Goal: Task Accomplishment & Management: Use online tool/utility

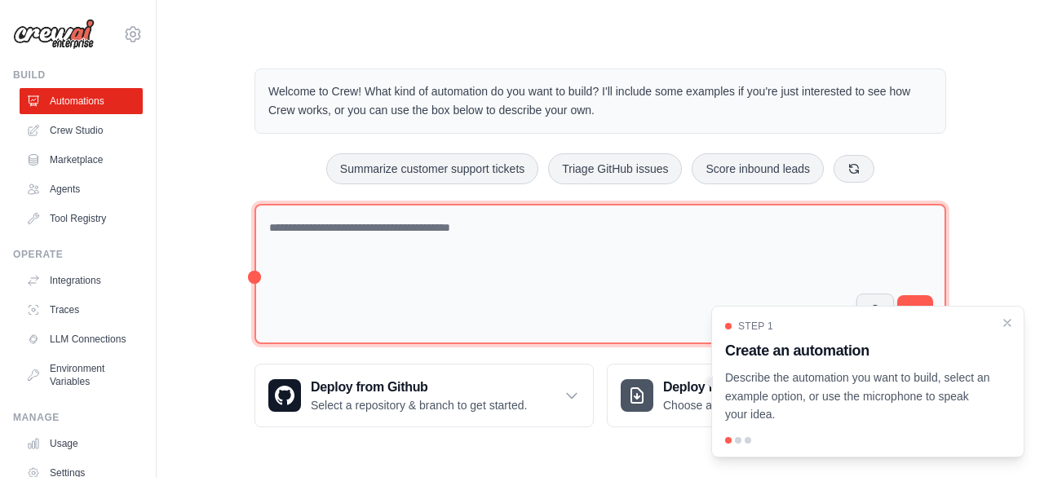
click at [421, 232] on textarea at bounding box center [599, 274] width 691 height 141
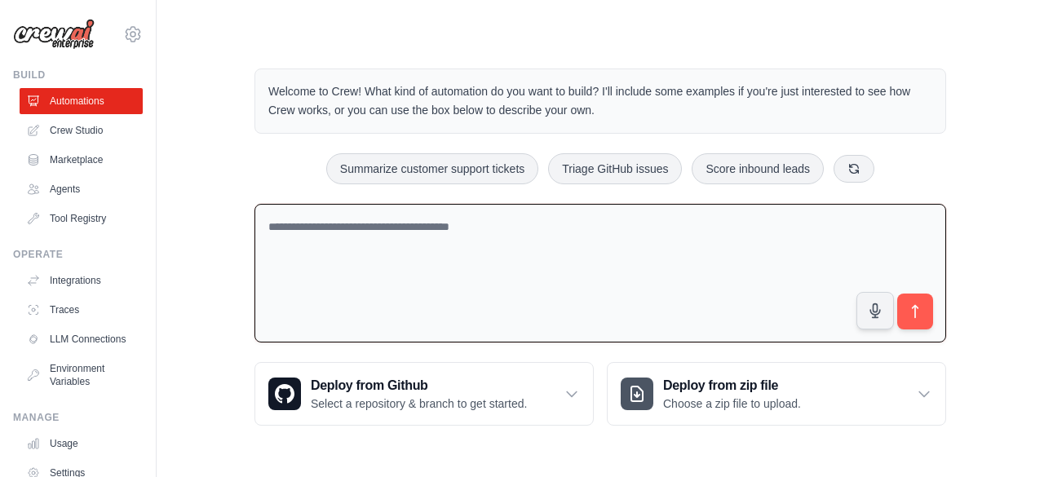
click at [473, 231] on textarea at bounding box center [599, 273] width 691 height 139
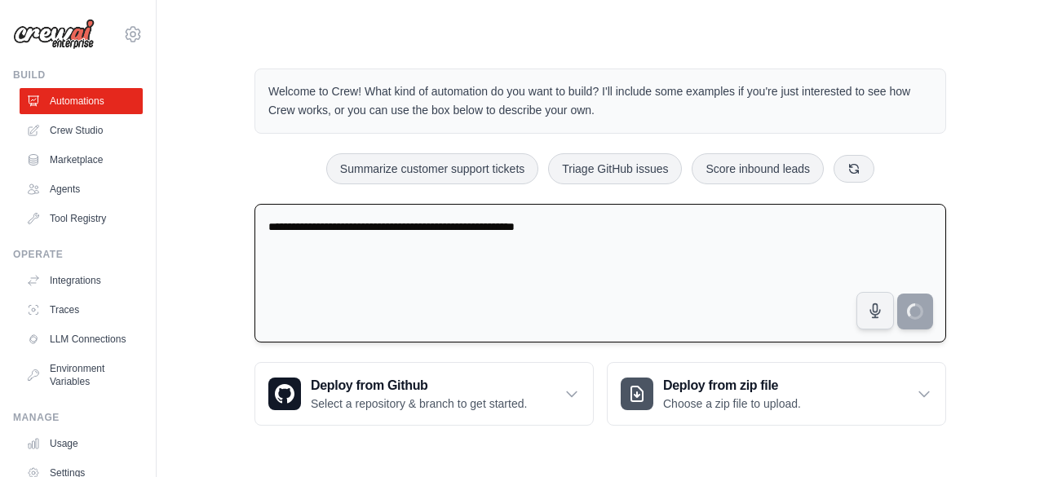
type textarea "**********"
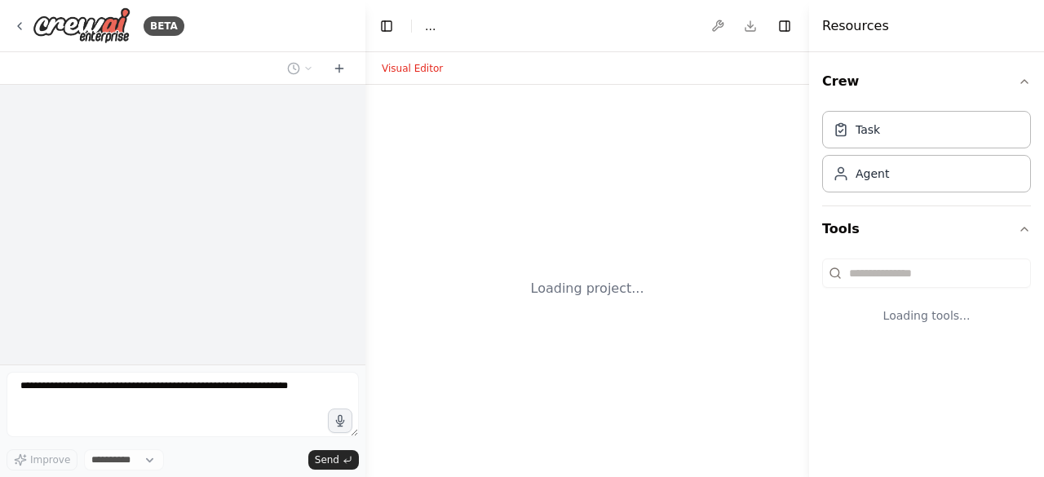
select select "****"
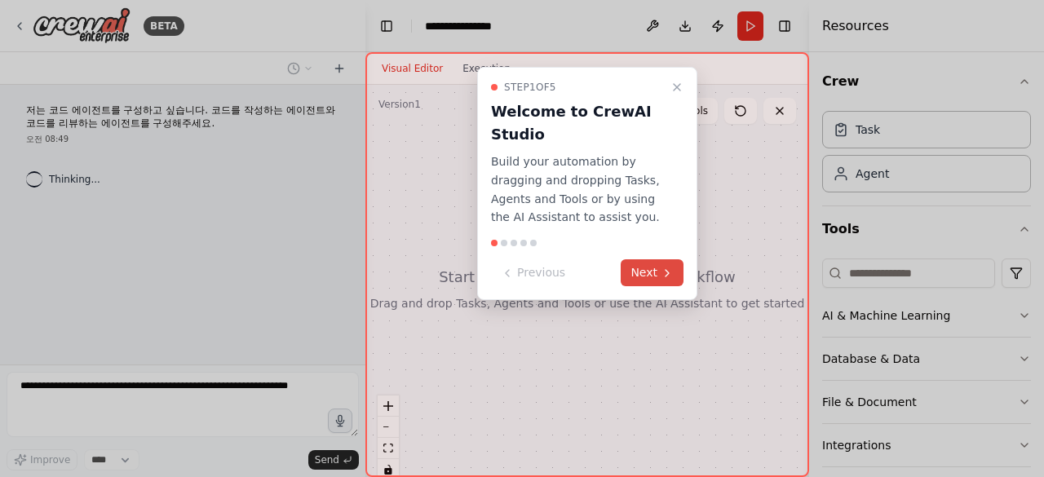
click at [642, 275] on button "Next" at bounding box center [652, 272] width 63 height 27
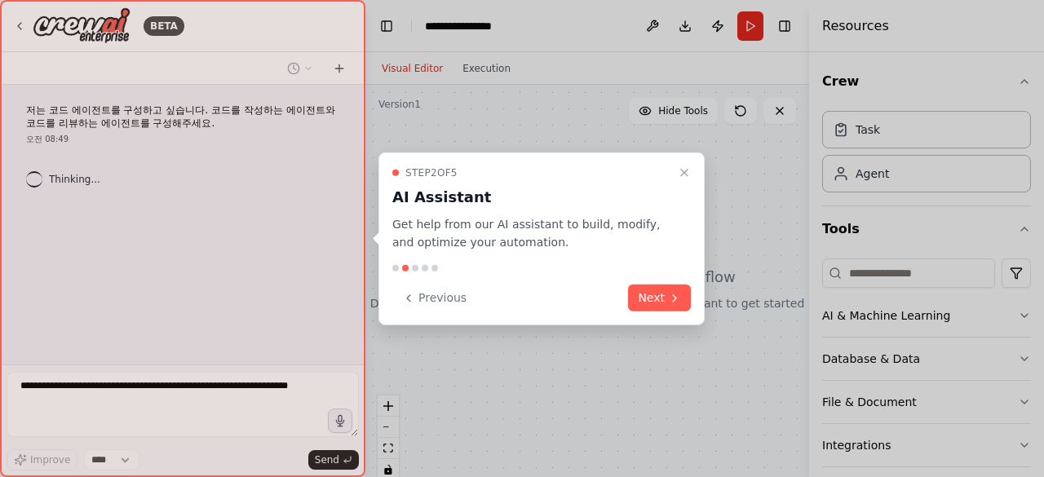
click at [669, 314] on div "Step 2 of 5 AI Assistant Get help from our AI assistant to build, modify, and o…" at bounding box center [541, 239] width 326 height 174
click at [660, 295] on button "Next" at bounding box center [659, 298] width 63 height 27
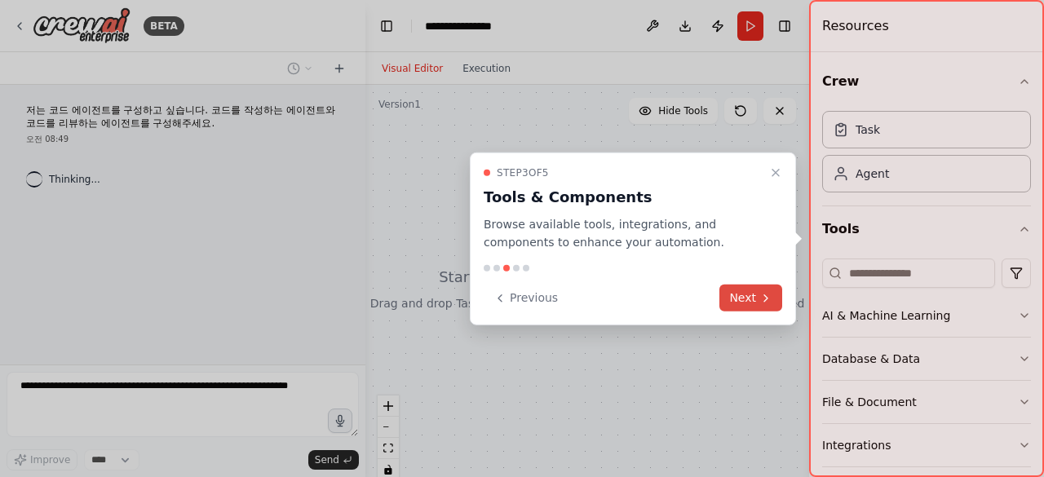
click at [765, 294] on icon at bounding box center [765, 297] width 13 height 13
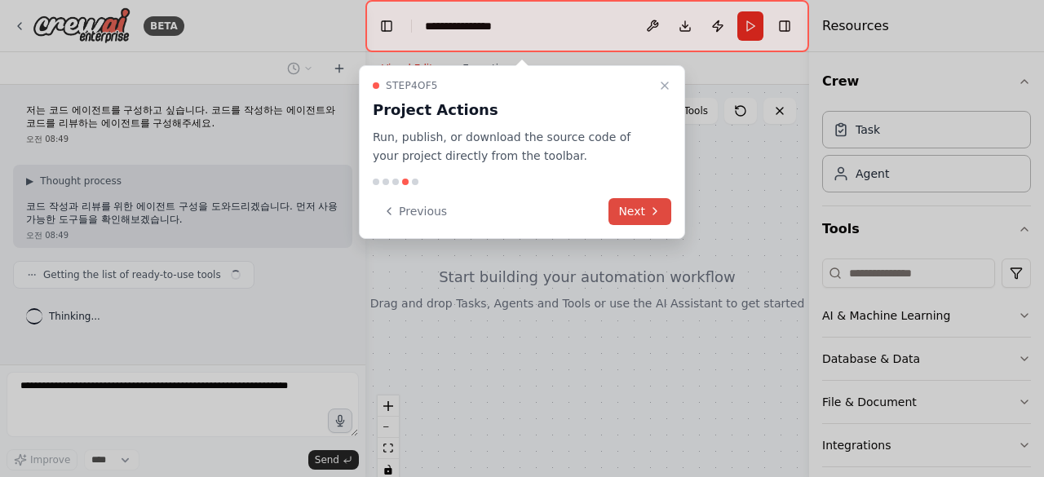
click at [645, 210] on button "Next" at bounding box center [639, 211] width 63 height 27
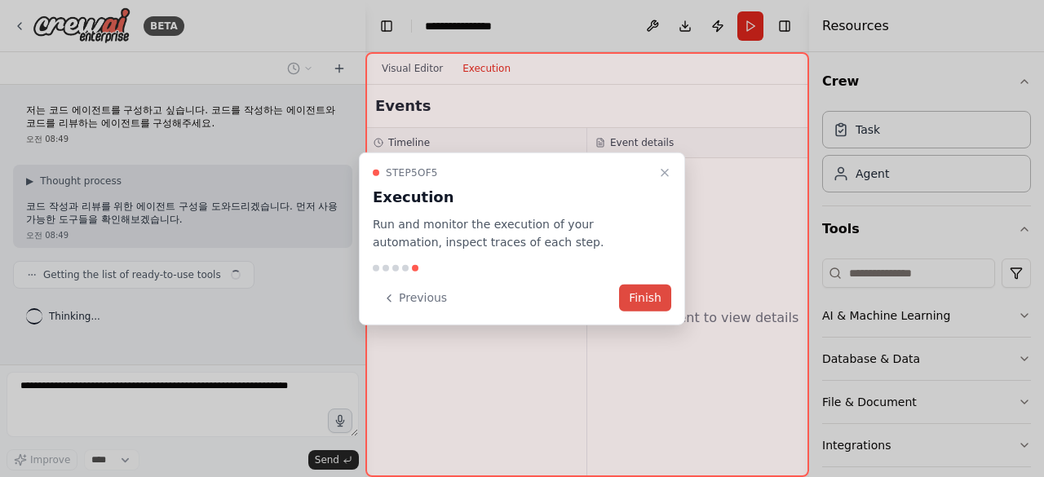
click at [634, 298] on button "Finish" at bounding box center [645, 298] width 52 height 27
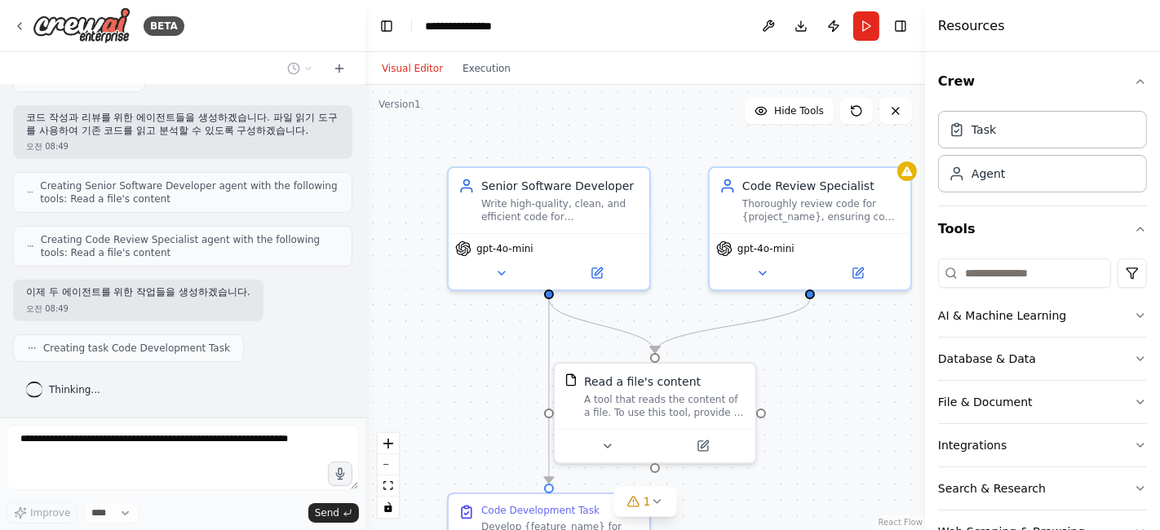
scroll to position [489, 0]
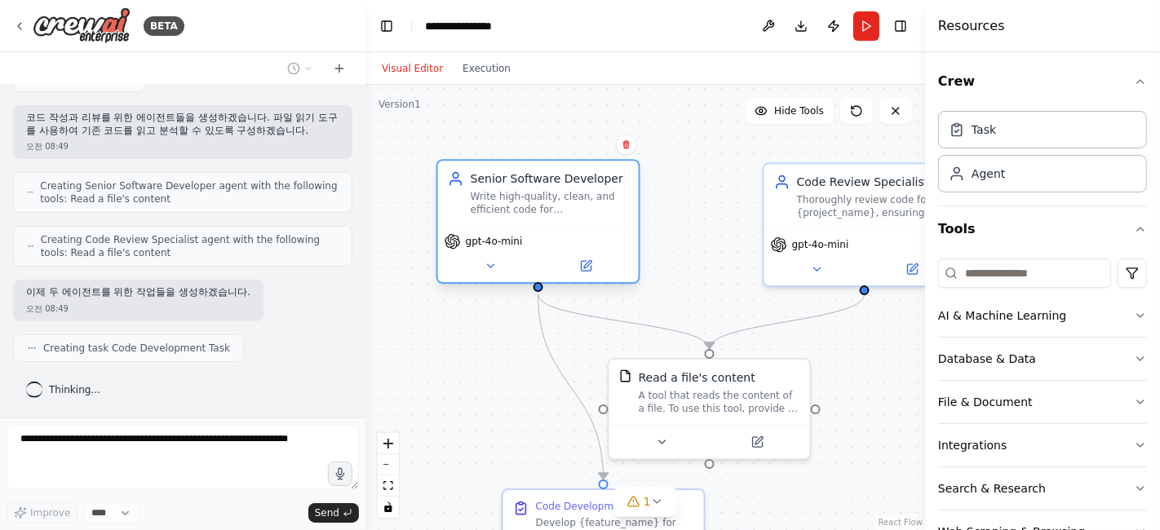
drag, startPoint x: 620, startPoint y: 208, endPoint x: 546, endPoint y: 204, distance: 73.5
click at [546, 204] on div "Write high-quality, clean, and efficient code for {project_name} based on the g…" at bounding box center [549, 203] width 158 height 26
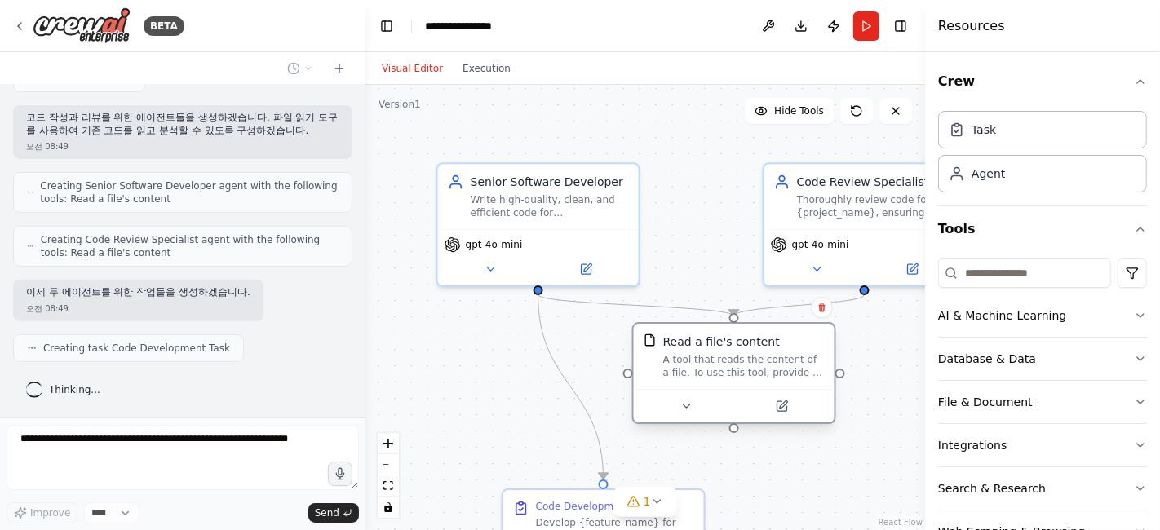
drag, startPoint x: 711, startPoint y: 387, endPoint x: 735, endPoint y: 355, distance: 40.3
click at [735, 355] on div "A tool that reads the content of a file. To use this tool, provide a 'file_path…" at bounding box center [743, 366] width 161 height 26
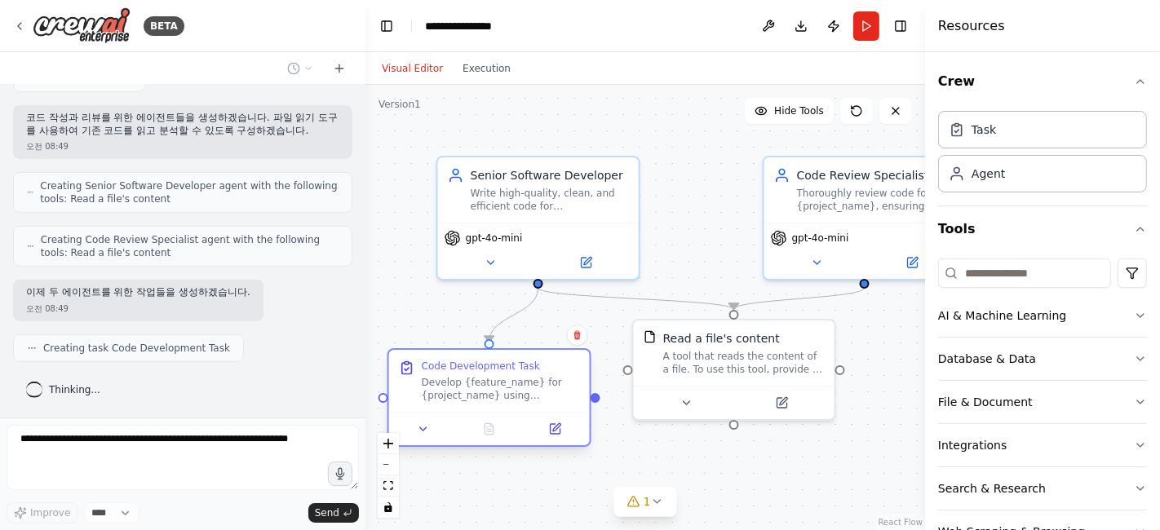
scroll to position [529, 0]
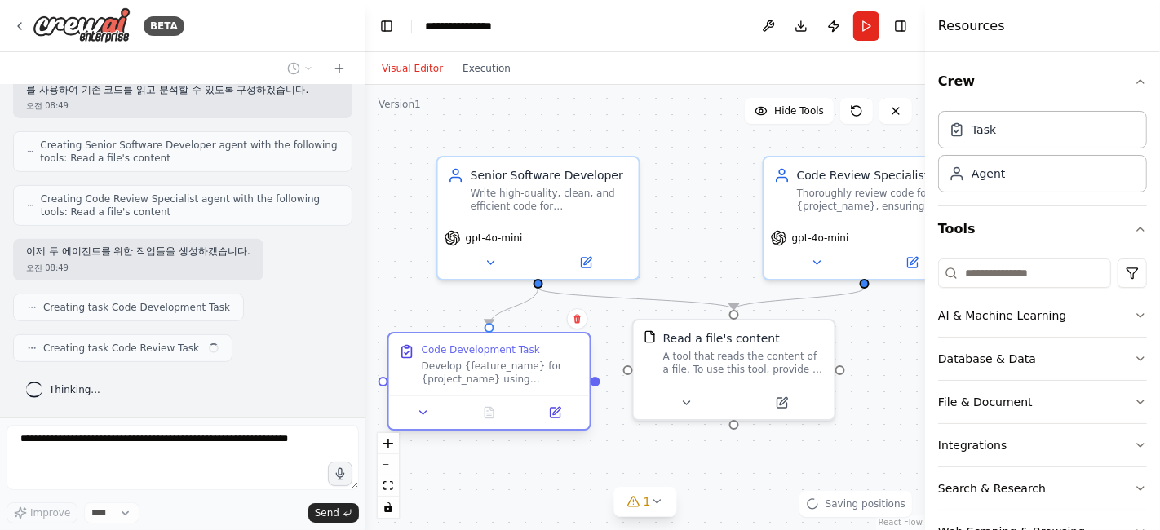
drag, startPoint x: 566, startPoint y: 503, endPoint x: 451, endPoint y: 347, distance: 193.6
click at [451, 347] on div ".deletable-edge-delete-btn { width: 20px; height: 20px; border: 0px solid #ffff…" at bounding box center [644, 307] width 559 height 445
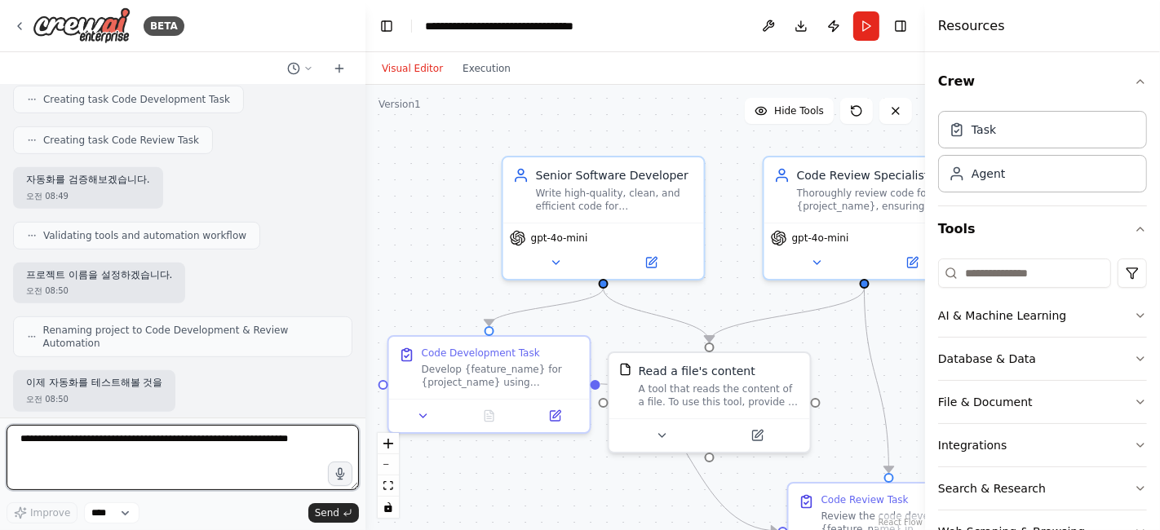
scroll to position [731, 0]
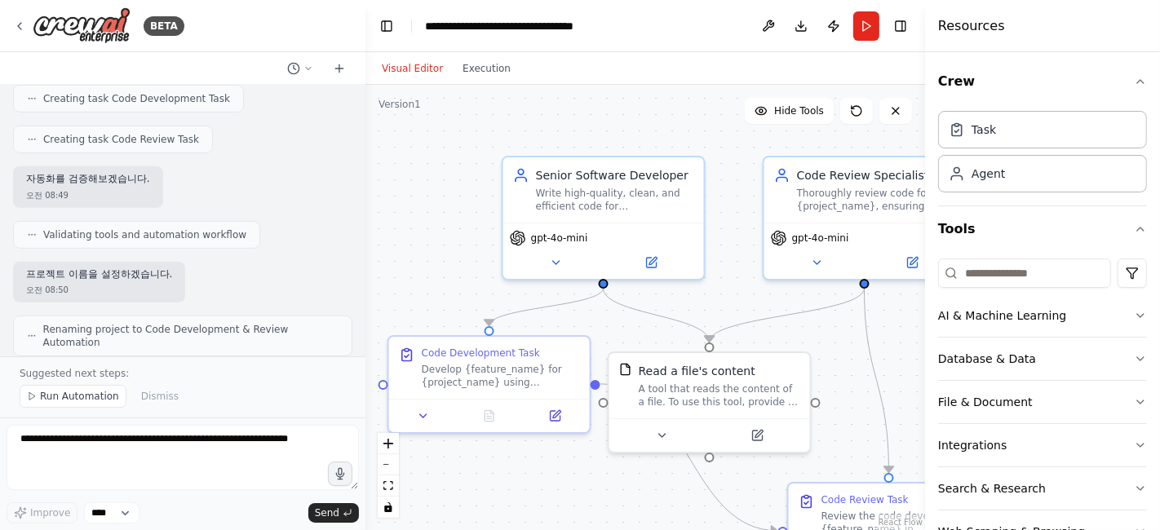
click at [67, 406] on button "Run Automation" at bounding box center [73, 396] width 107 height 23
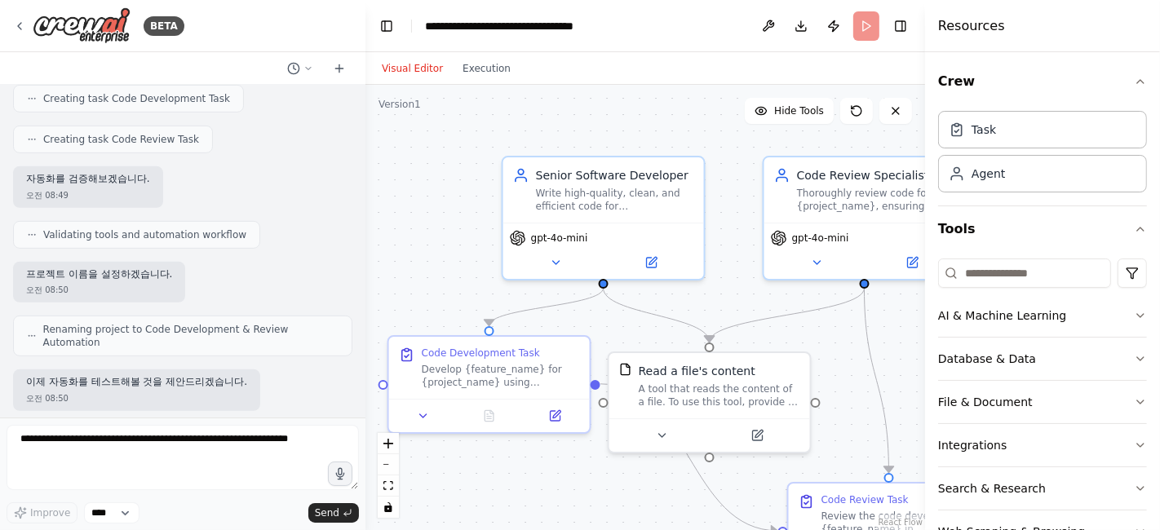
scroll to position [731, 0]
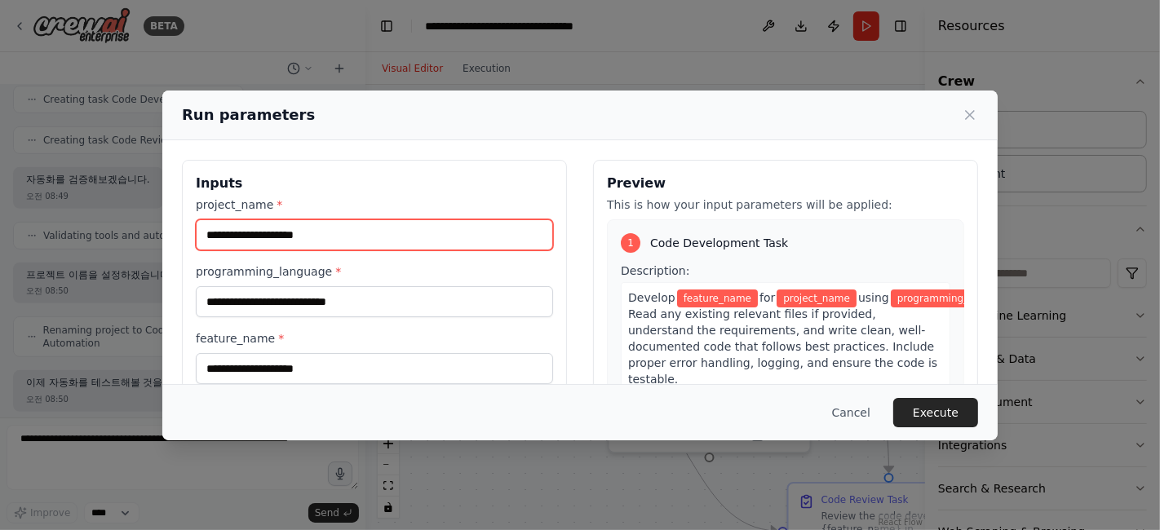
click at [326, 231] on input "project_name *" at bounding box center [374, 234] width 357 height 31
click at [344, 229] on input "project_name *" at bounding box center [374, 234] width 357 height 31
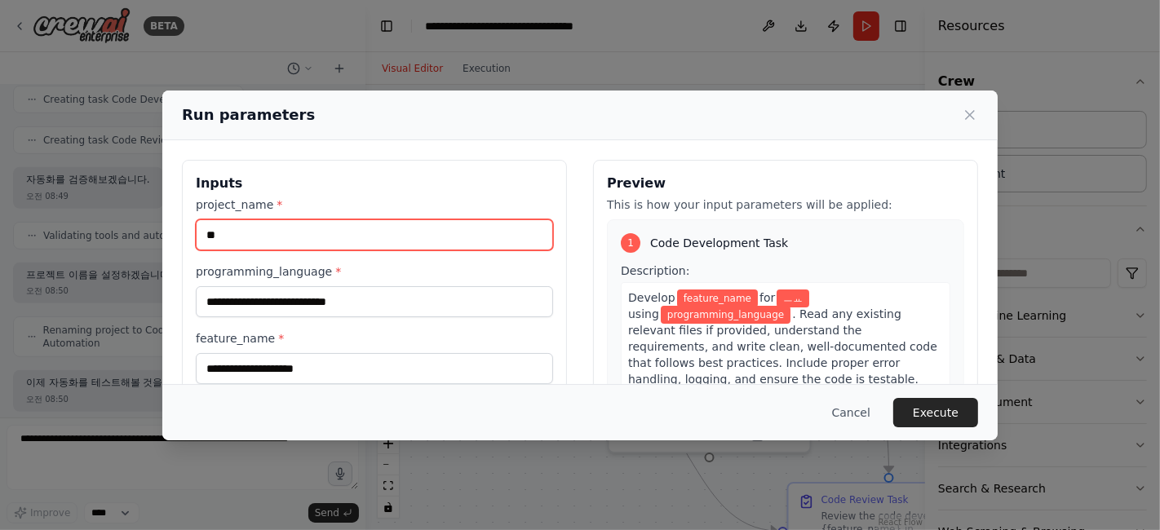
type input "*"
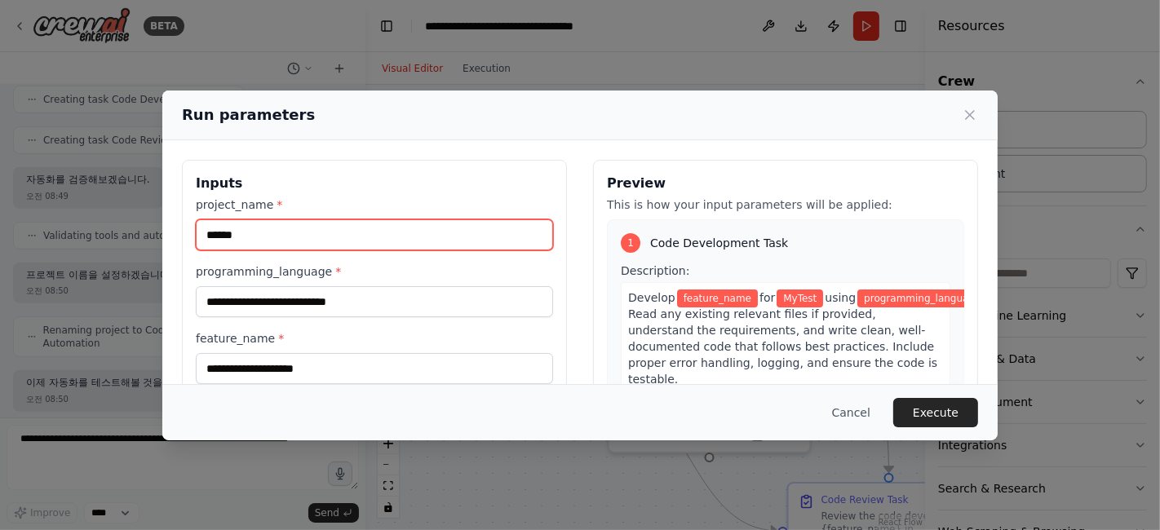
type input "******"
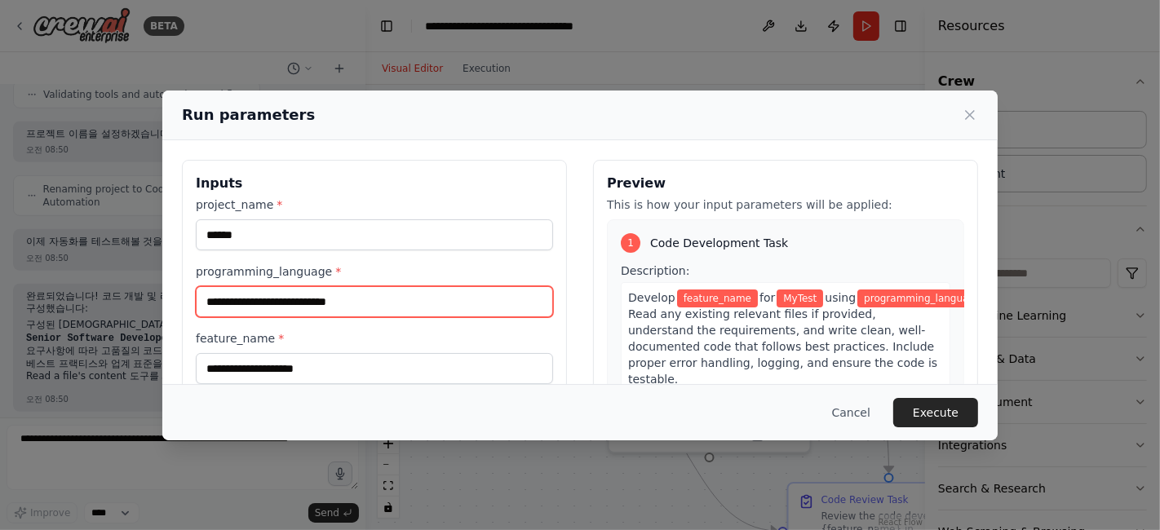
click at [387, 302] on input "programming_language *" at bounding box center [374, 301] width 357 height 31
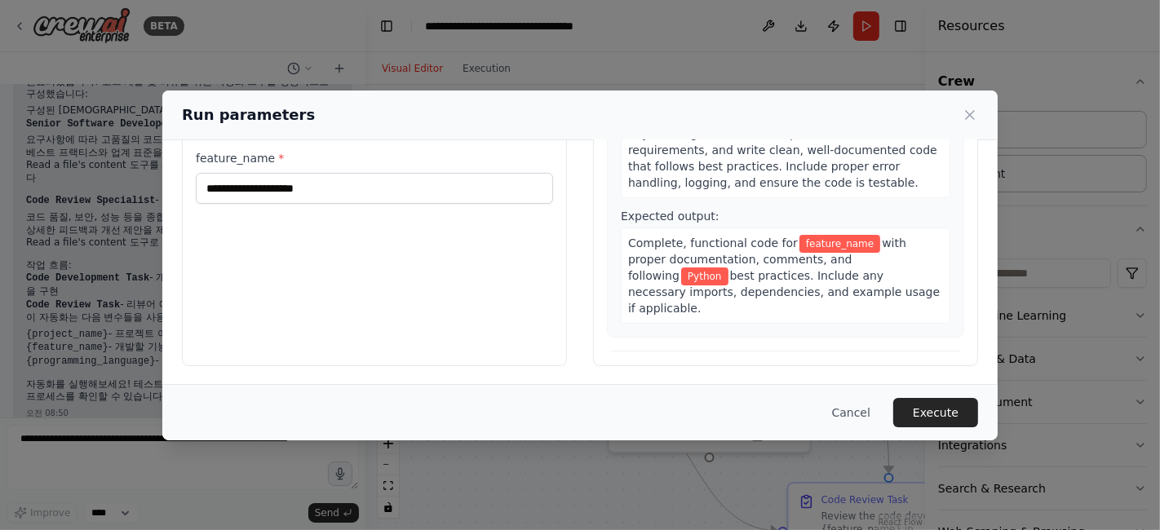
scroll to position [0, 0]
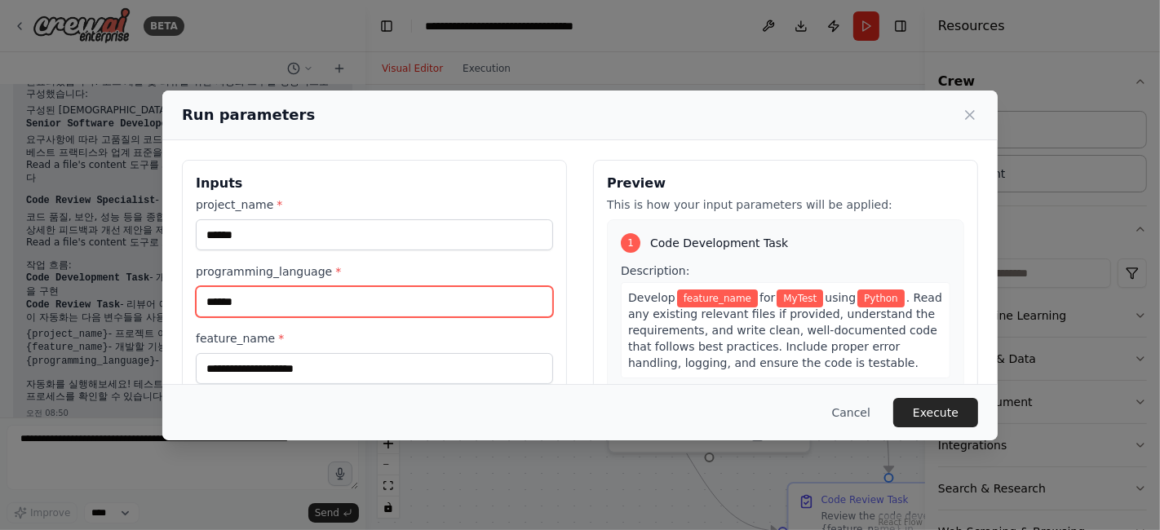
type input "******"
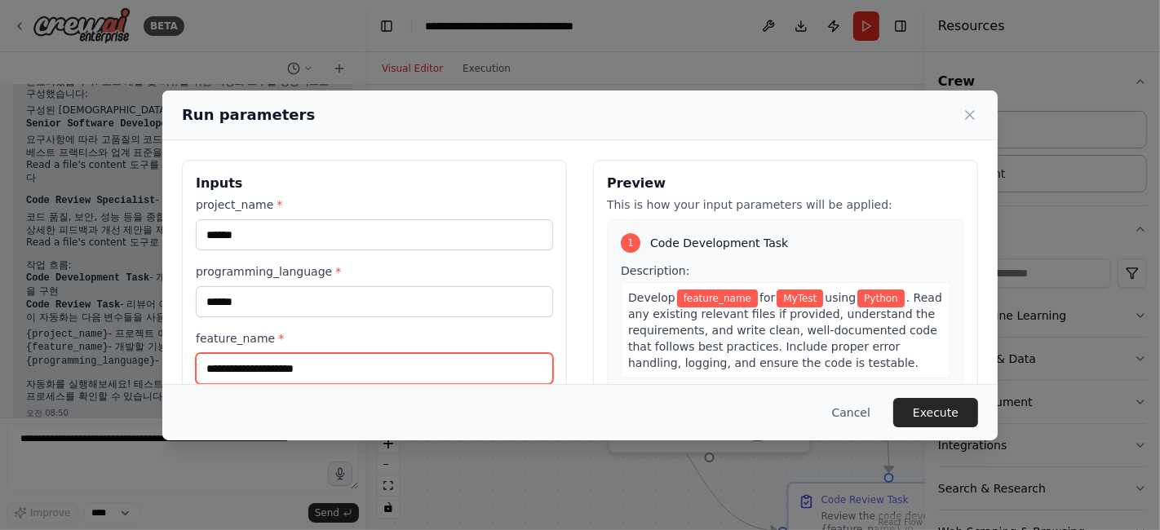
click at [298, 371] on input "feature_name *" at bounding box center [374, 368] width 357 height 31
type input "*"
type input "*******"
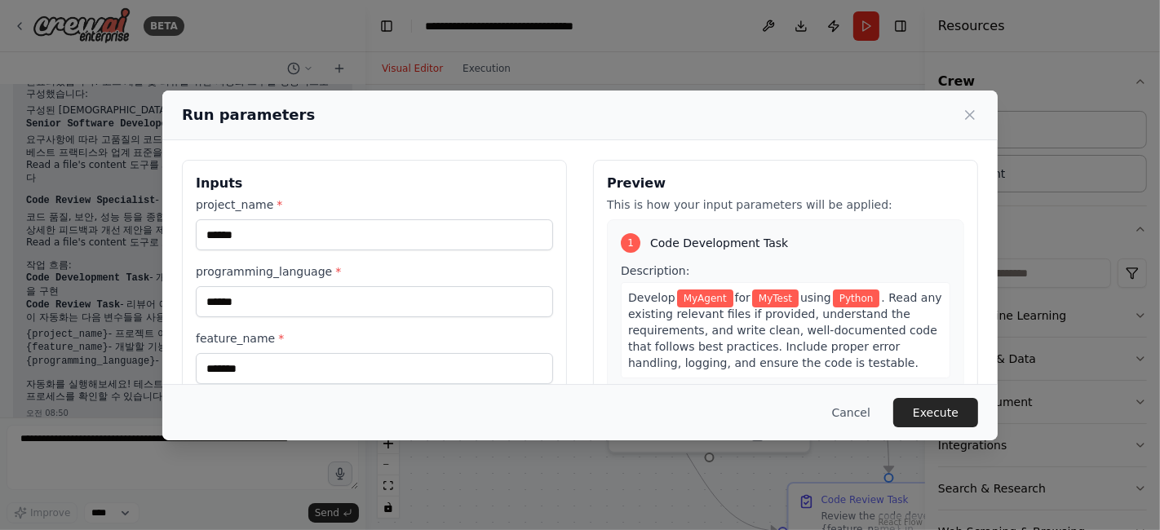
click at [936, 401] on button "Execute" at bounding box center [935, 412] width 85 height 29
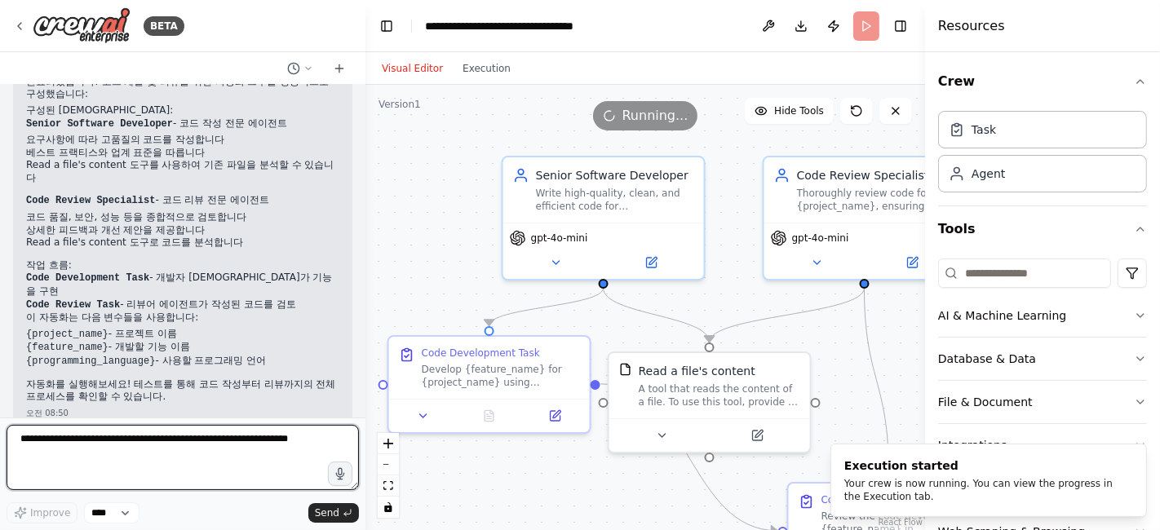
click at [227, 476] on textarea at bounding box center [183, 457] width 352 height 65
click at [152, 456] on textarea at bounding box center [183, 457] width 352 height 65
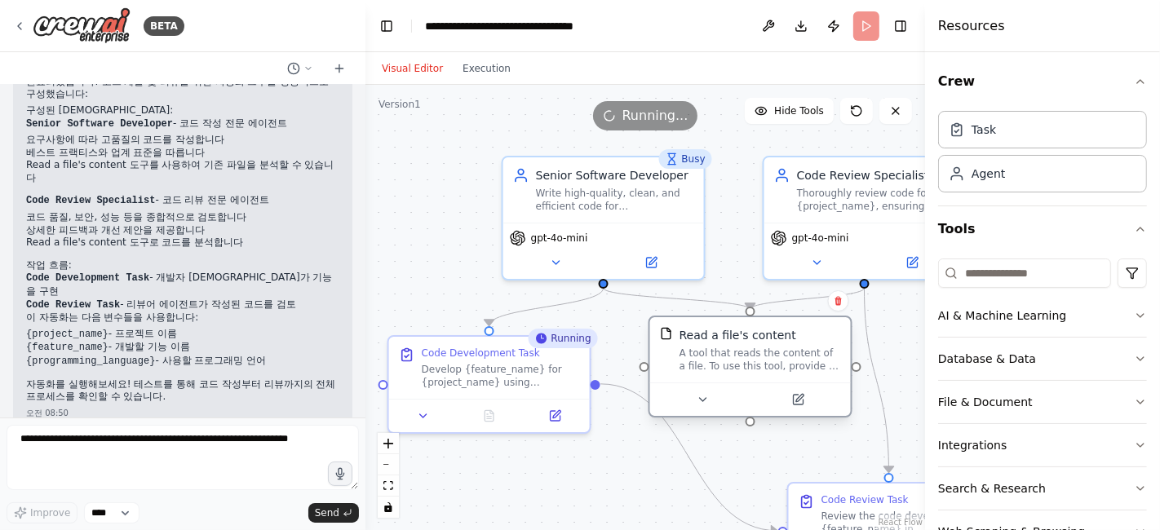
drag, startPoint x: 740, startPoint y: 390, endPoint x: 771, endPoint y: 360, distance: 43.2
click at [771, 360] on div "A tool that reads the content of a file. To use this tool, provide a 'file_path…" at bounding box center [759, 360] width 161 height 26
click at [734, 371] on div "A tool that reads the content of a file. To use this tool, provide a 'file_path…" at bounding box center [743, 360] width 161 height 26
click at [780, 395] on icon at bounding box center [781, 400] width 10 height 10
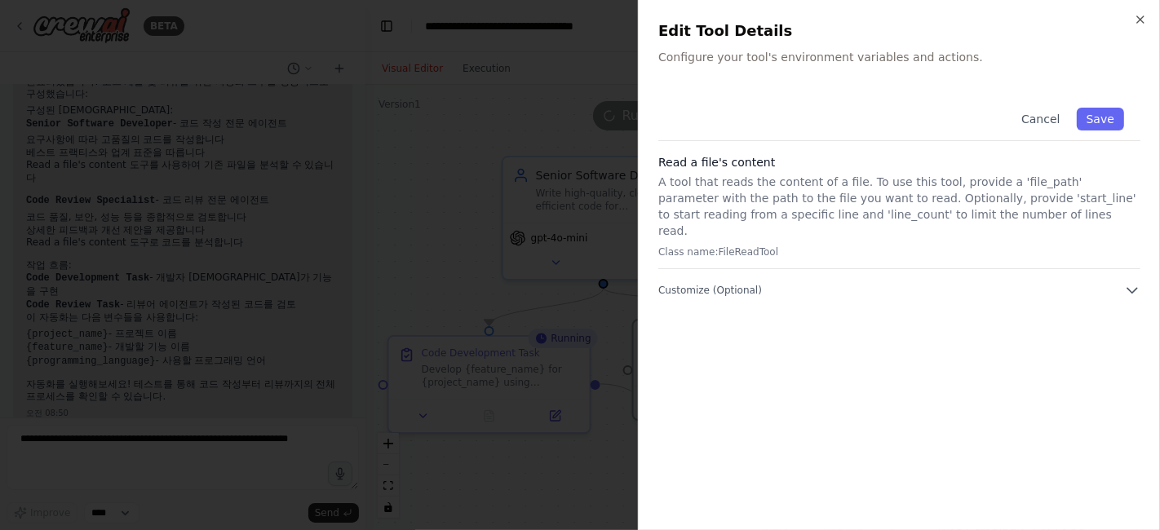
click at [733, 49] on p "Configure your tool's environment variables and actions." at bounding box center [899, 57] width 482 height 16
click at [819, 57] on p "Configure your tool's environment variables and actions." at bounding box center [899, 57] width 482 height 16
click at [771, 227] on div "Read a file's content A tool that reads the content of a file. To use this tool…" at bounding box center [899, 211] width 482 height 115
click at [824, 222] on p "A tool that reads the content of a file. To use this tool, provide a 'file_path…" at bounding box center [899, 206] width 482 height 65
click at [992, 201] on p "A tool that reads the content of a file. To use this tool, provide a 'file_path…" at bounding box center [899, 206] width 482 height 65
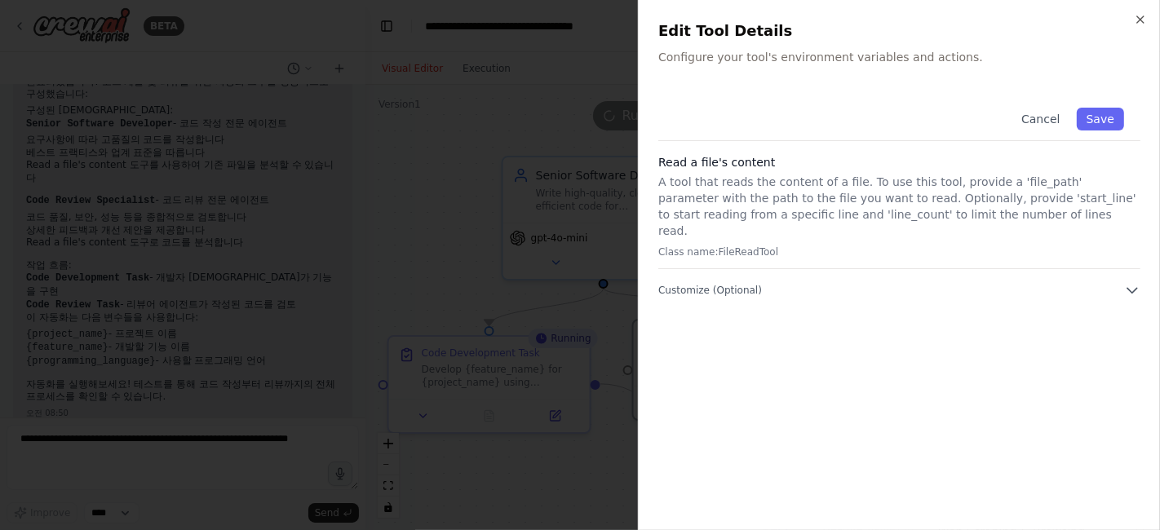
click at [732, 245] on p "Class name: FileReadTool" at bounding box center [899, 251] width 482 height 13
click at [740, 225] on div "Read a file's content A tool that reads the content of a file. To use this tool…" at bounding box center [899, 211] width 482 height 115
drag, startPoint x: 773, startPoint y: 204, endPoint x: 953, endPoint y: 204, distance: 180.2
click at [775, 203] on p "A tool that reads the content of a file. To use this tool, provide a 'file_path…" at bounding box center [899, 206] width 482 height 65
drag, startPoint x: 988, startPoint y: 202, endPoint x: 783, endPoint y: 196, distance: 205.6
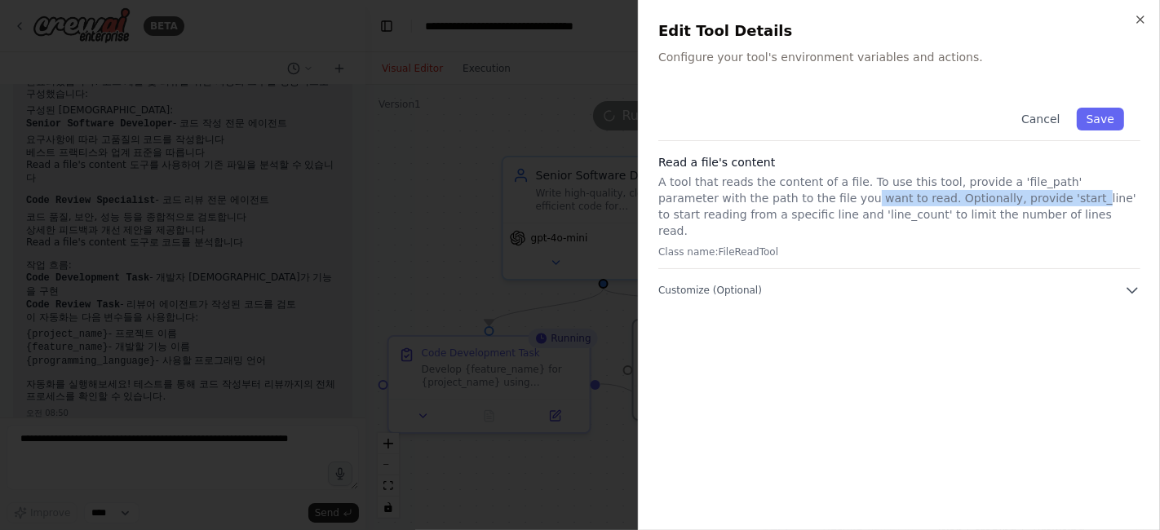
click at [783, 196] on p "A tool that reads the content of a file. To use this tool, provide a 'file_path…" at bounding box center [899, 206] width 482 height 65
click at [1043, 282] on icon "button" at bounding box center [1132, 290] width 16 height 16
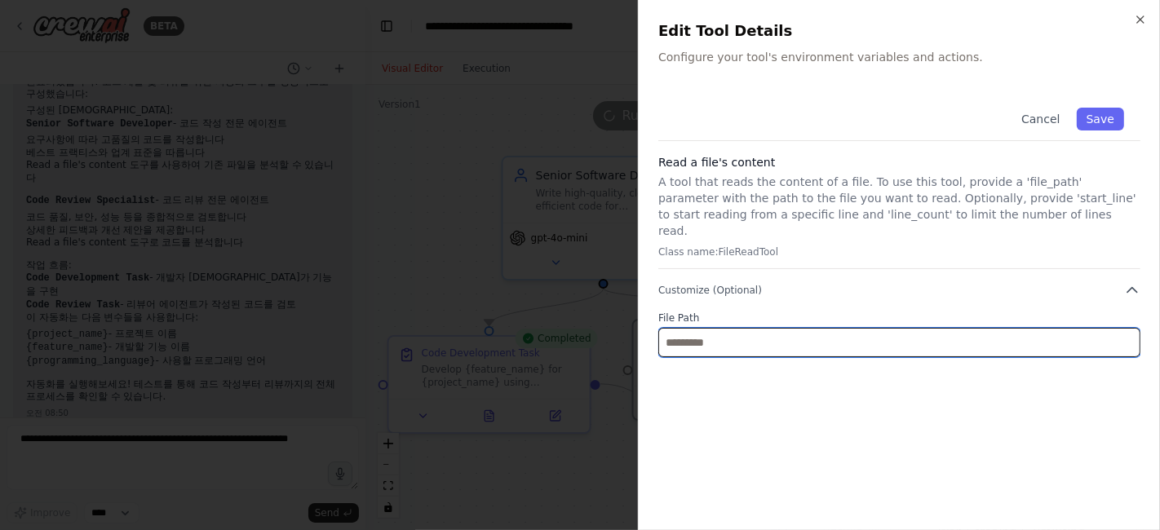
click at [931, 328] on input "text" at bounding box center [899, 342] width 482 height 29
click at [943, 329] on input "text" at bounding box center [899, 342] width 482 height 29
click at [760, 328] on input "text" at bounding box center [899, 342] width 482 height 29
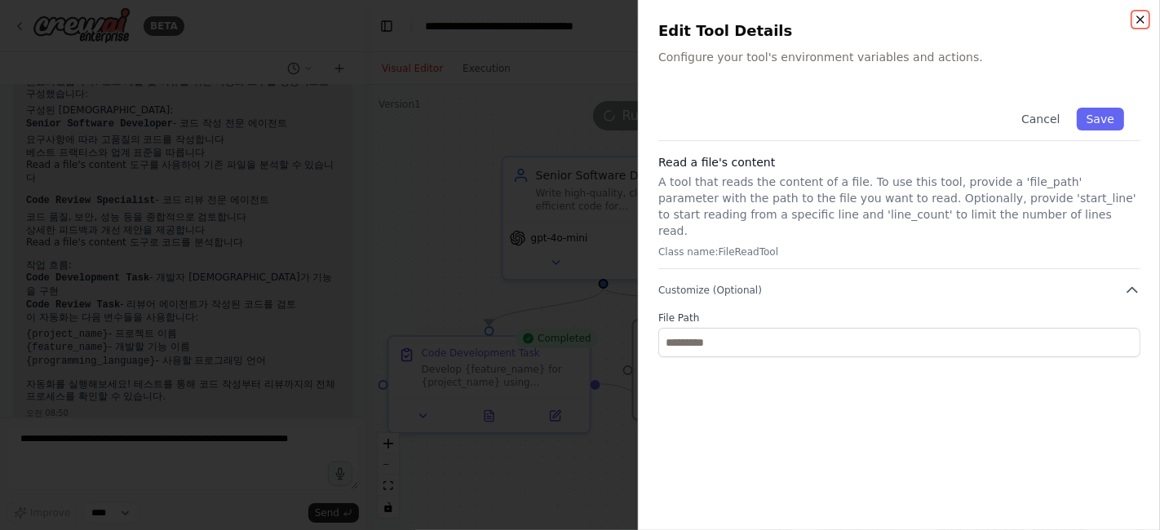
click at [1043, 16] on icon "button" at bounding box center [1139, 19] width 13 height 13
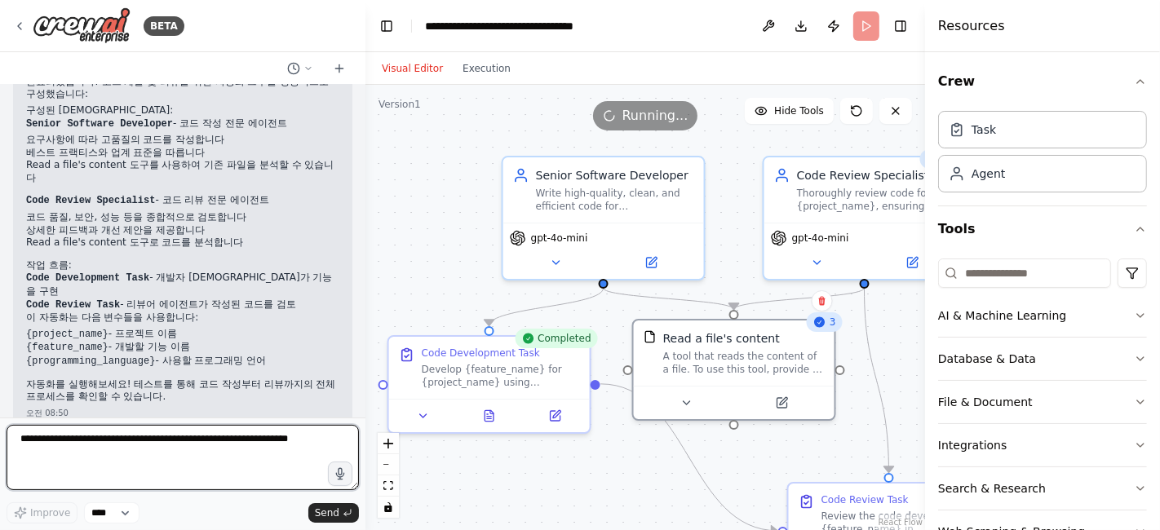
click at [126, 443] on textarea at bounding box center [183, 457] width 352 height 65
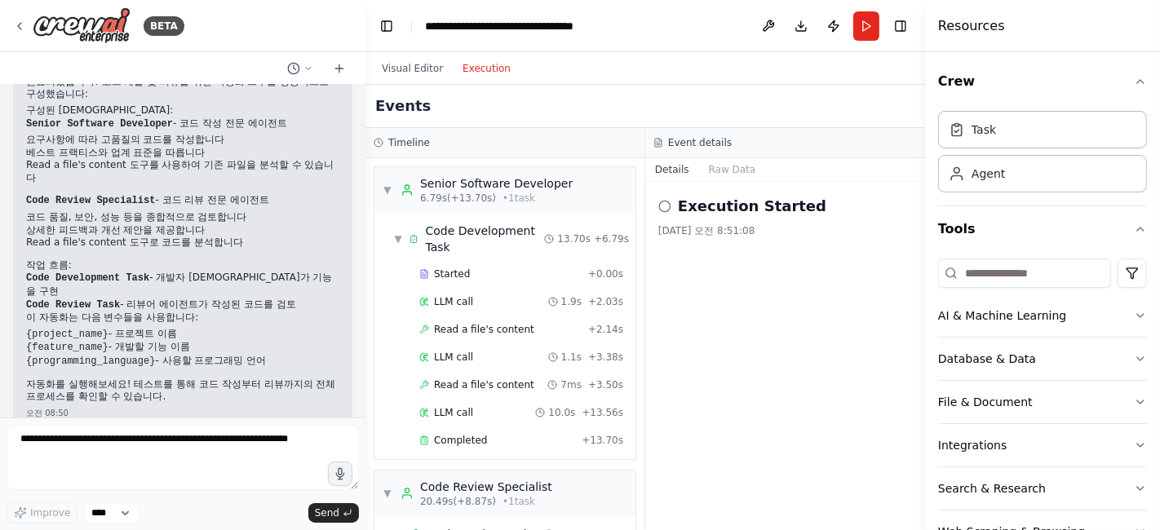
click at [484, 74] on button "Execution" at bounding box center [487, 69] width 68 height 20
click at [416, 64] on button "Visual Editor" at bounding box center [412, 69] width 81 height 20
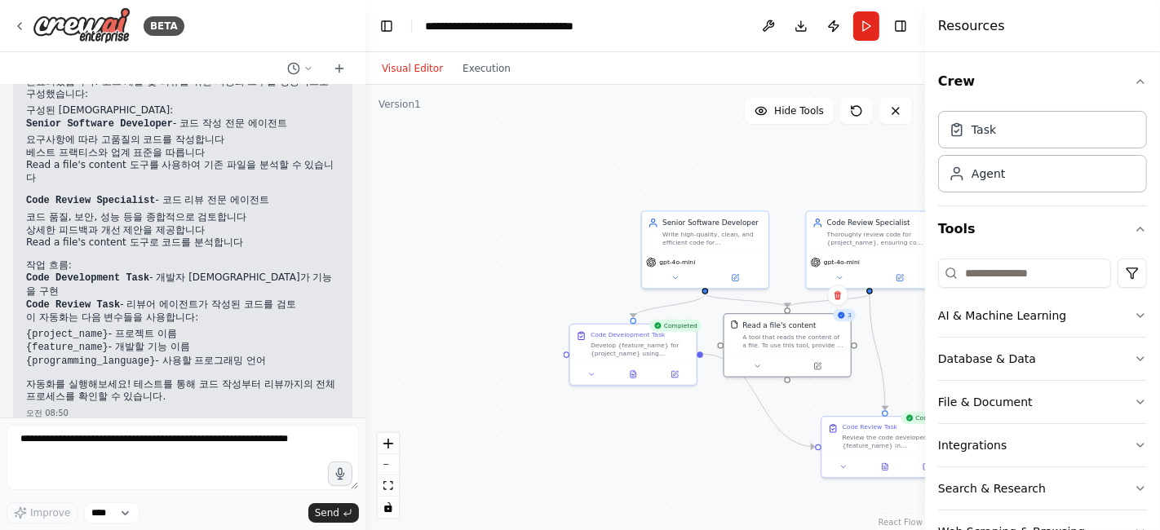
click at [585, 201] on div ".deletable-edge-delete-btn { width: 20px; height: 20px; border: 0px solid #ffff…" at bounding box center [644, 307] width 559 height 445
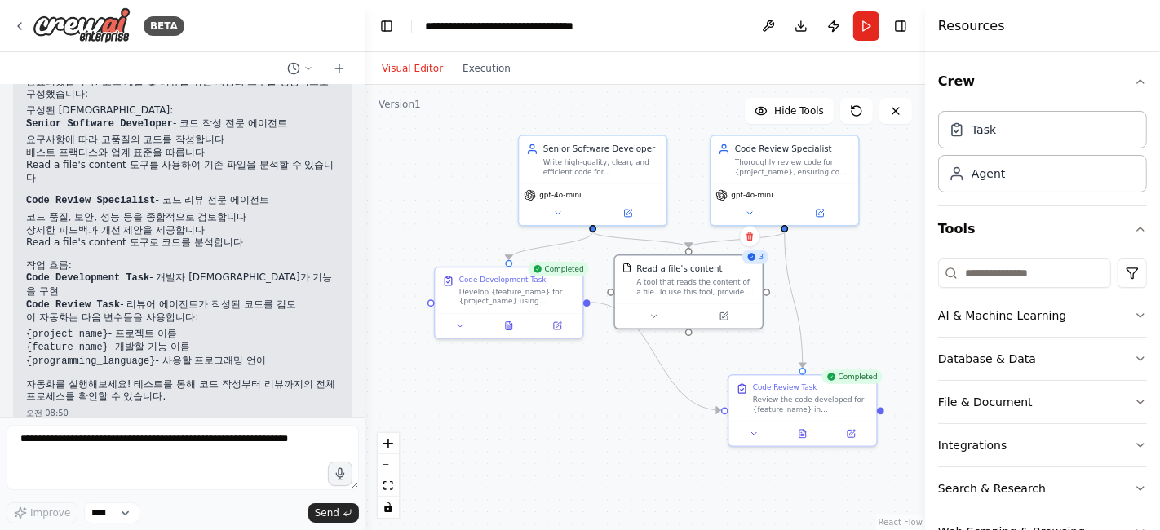
drag, startPoint x: 541, startPoint y: 244, endPoint x: 391, endPoint y: 162, distance: 170.0
click at [391, 162] on div ".deletable-edge-delete-btn { width: 20px; height: 20px; border: 0px solid #ffff…" at bounding box center [644, 307] width 559 height 445
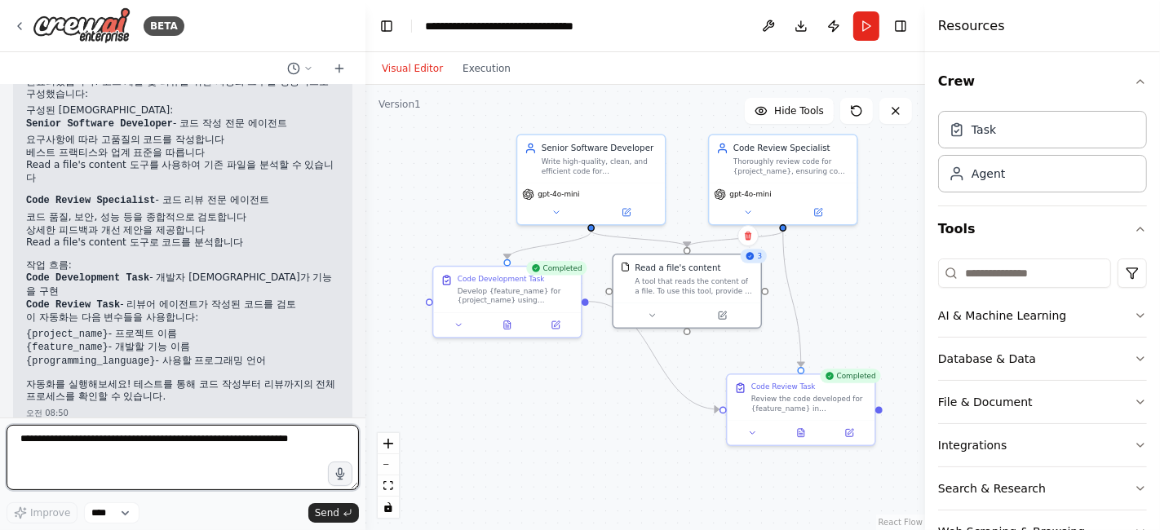
click at [163, 453] on textarea at bounding box center [183, 457] width 352 height 65
click at [132, 446] on textarea at bounding box center [183, 457] width 352 height 65
type textarea "*"
type textarea "**********"
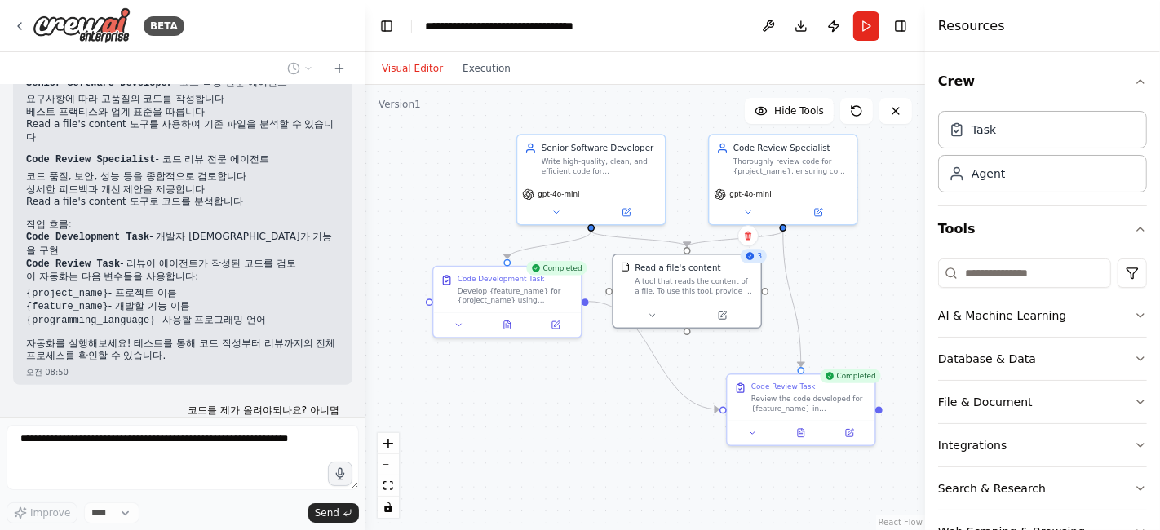
scroll to position [1183, 0]
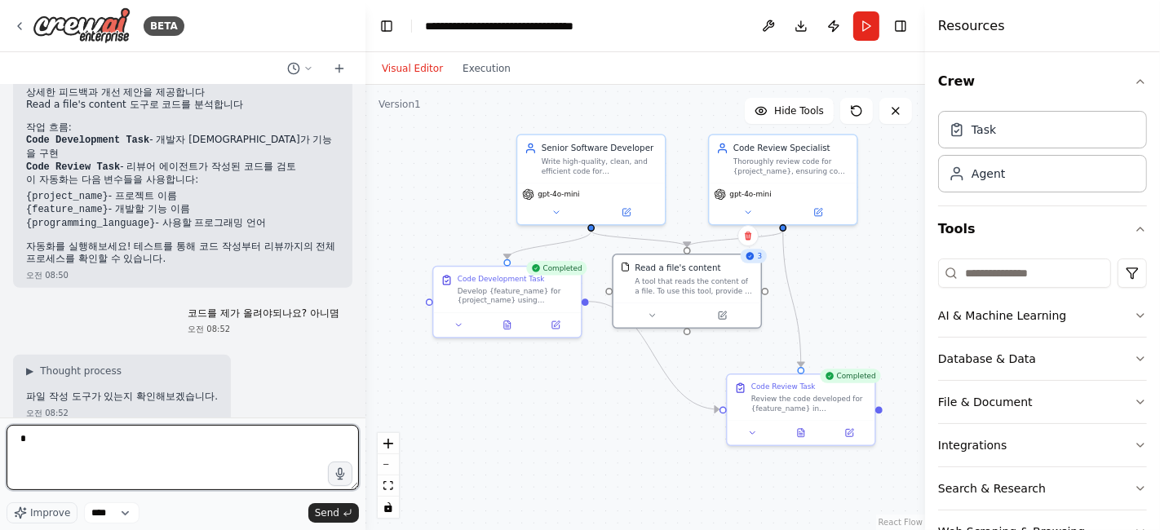
type textarea "*"
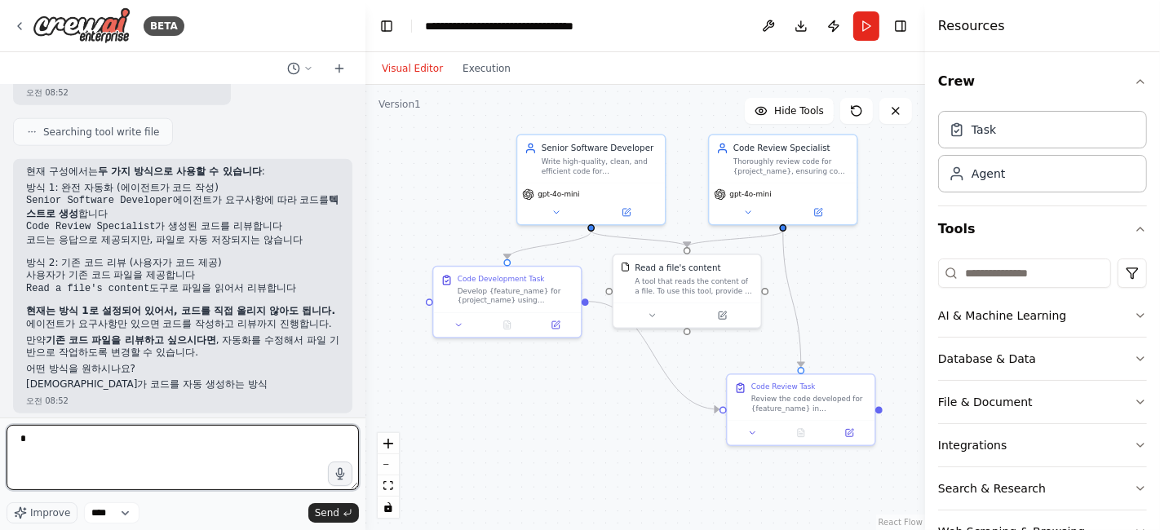
scroll to position [1557, 0]
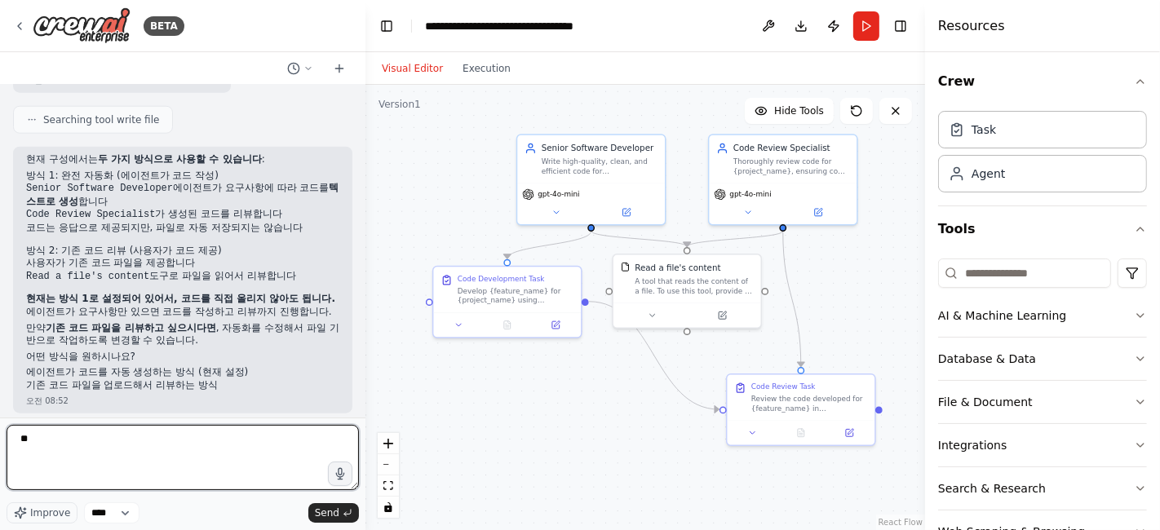
type textarea "*"
type textarea "**********"
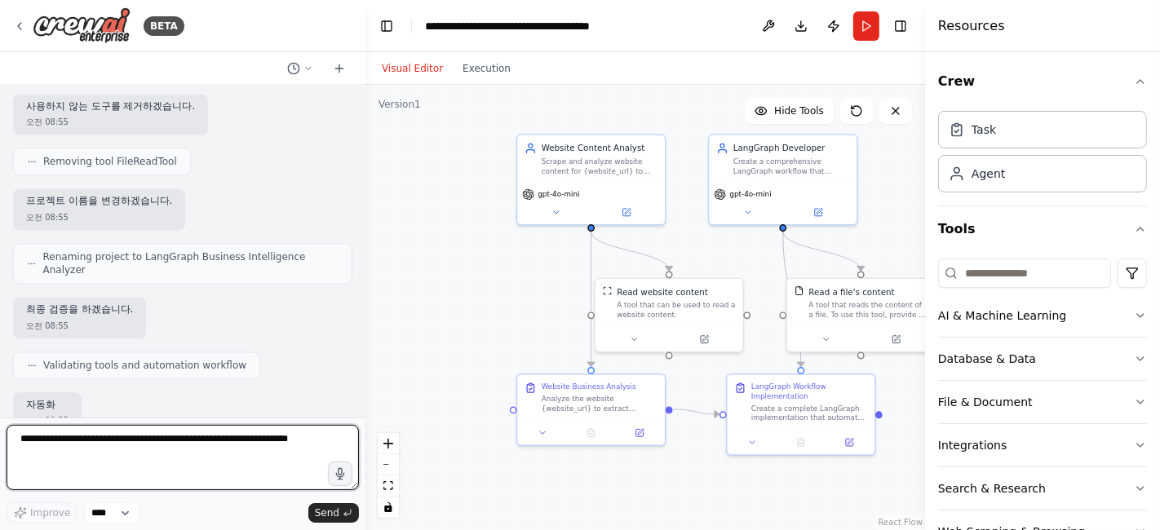
scroll to position [3041, 0]
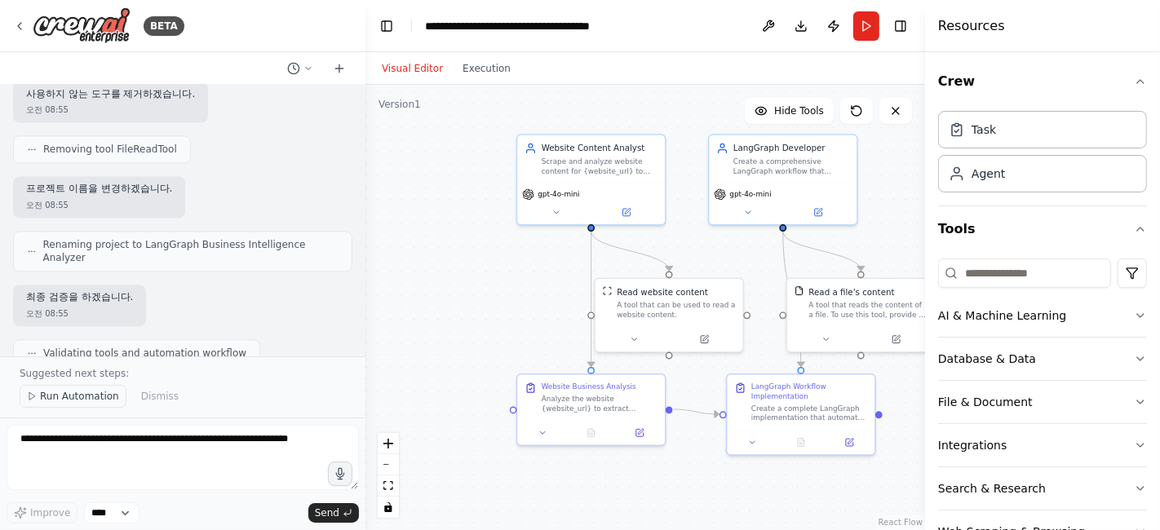
click at [59, 395] on span "Run Automation" at bounding box center [79, 396] width 79 height 13
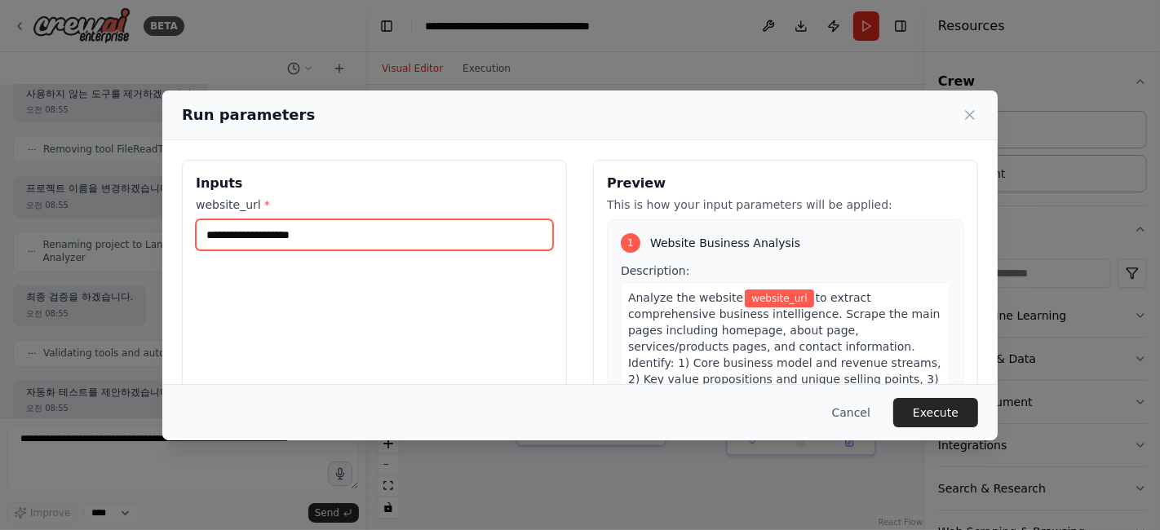
click at [318, 227] on input "website_url *" at bounding box center [374, 234] width 357 height 31
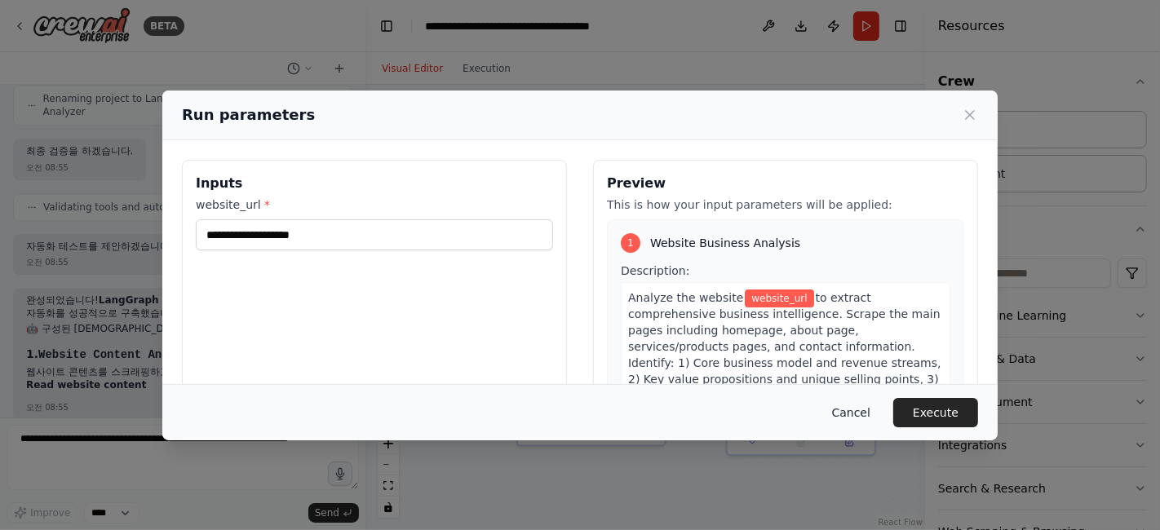
click at [852, 414] on button "Cancel" at bounding box center [851, 412] width 64 height 29
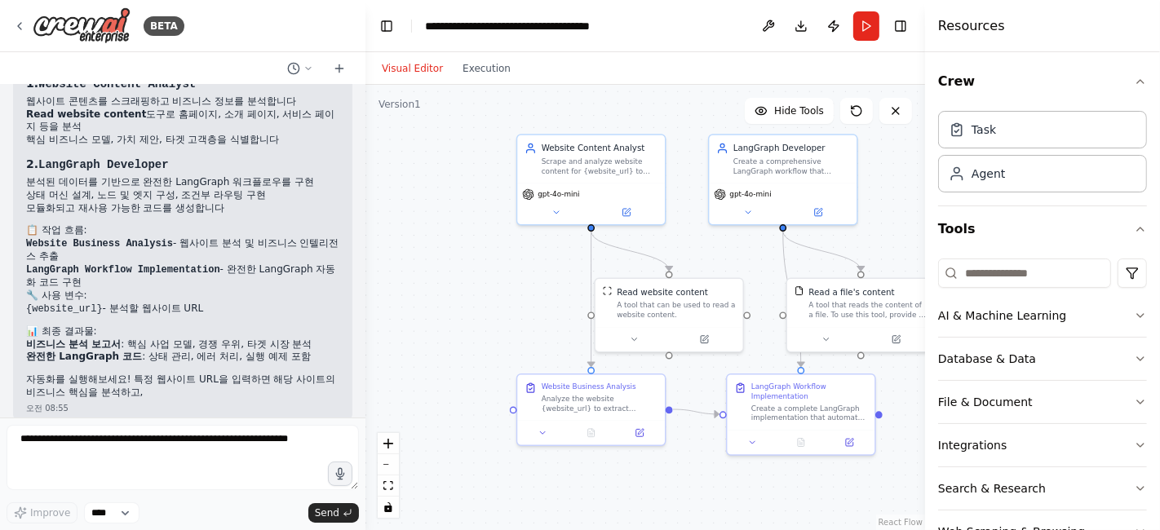
scroll to position [3470, 0]
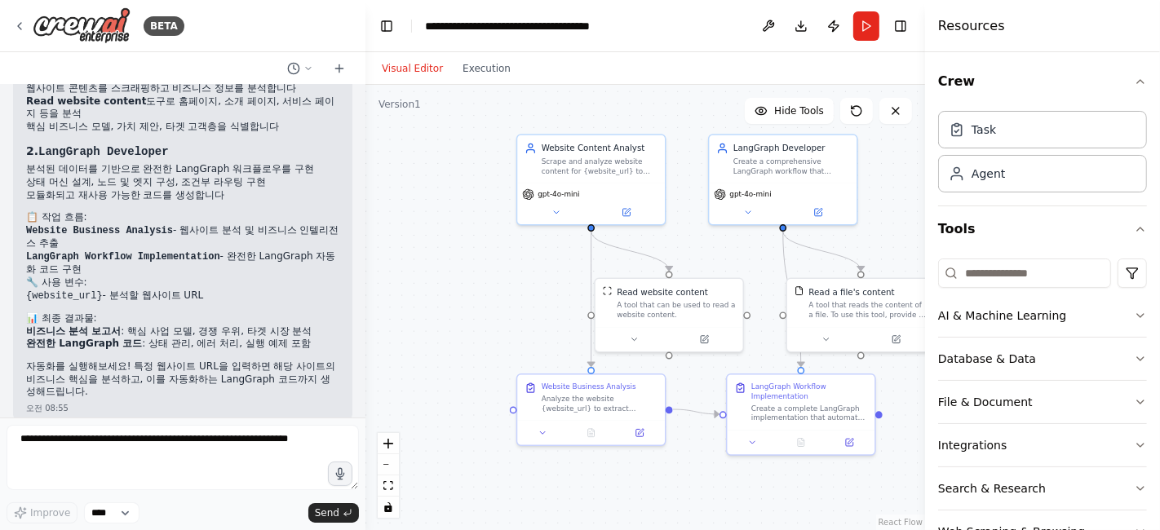
click at [448, 304] on div ".deletable-edge-delete-btn { width: 20px; height: 20px; border: 0px solid #ffff…" at bounding box center [644, 307] width 559 height 445
click at [864, 16] on button "Run" at bounding box center [866, 25] width 26 height 29
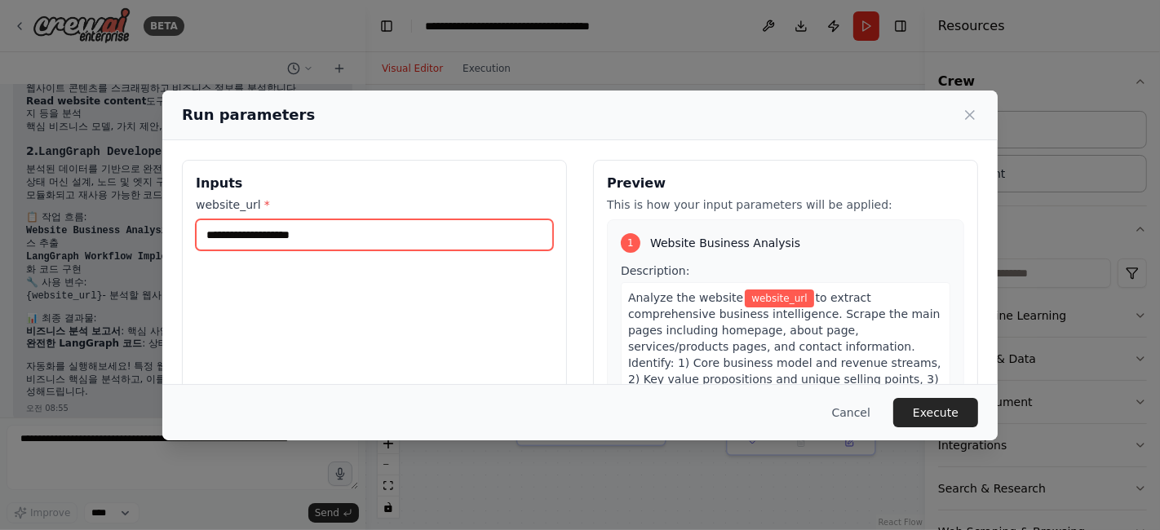
click at [311, 236] on input "website_url *" at bounding box center [374, 234] width 357 height 31
click at [319, 236] on input "website_url *" at bounding box center [374, 234] width 357 height 31
click at [853, 413] on button "Cancel" at bounding box center [851, 412] width 64 height 29
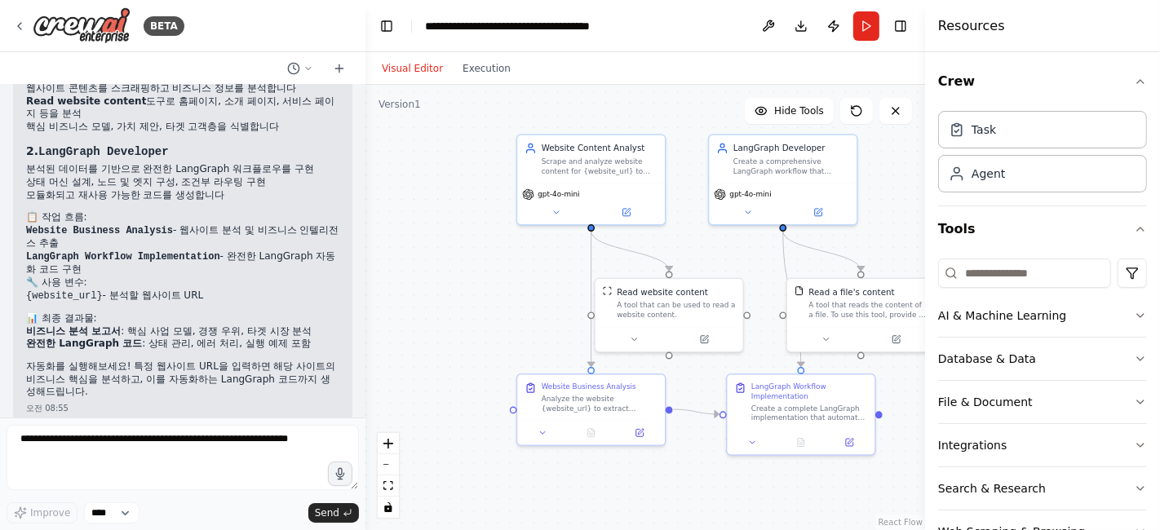
click at [440, 266] on div ".deletable-edge-delete-btn { width: 20px; height: 20px; border: 0px solid #ffff…" at bounding box center [644, 307] width 559 height 445
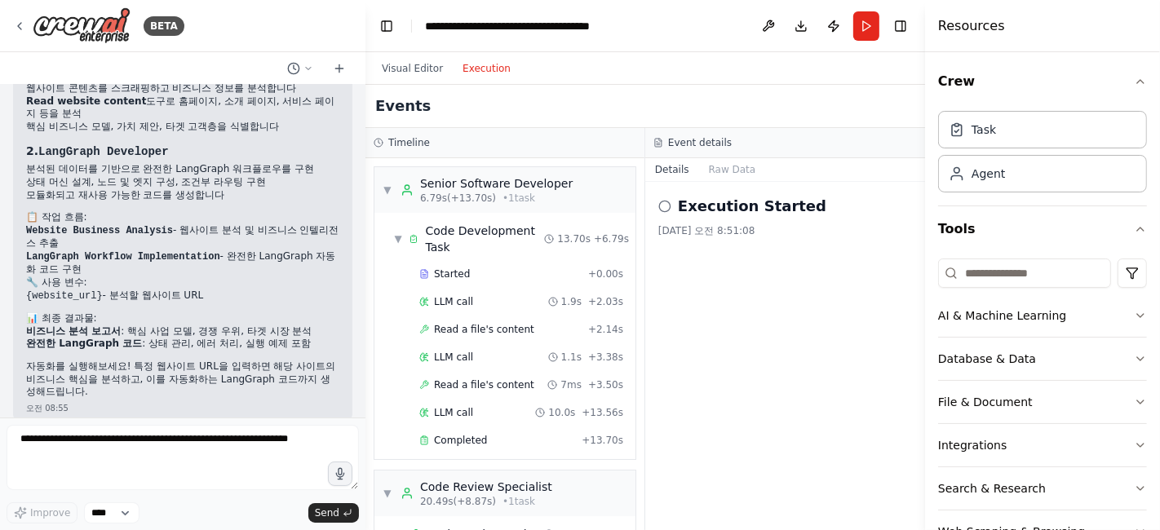
click at [472, 66] on button "Execution" at bounding box center [487, 69] width 68 height 20
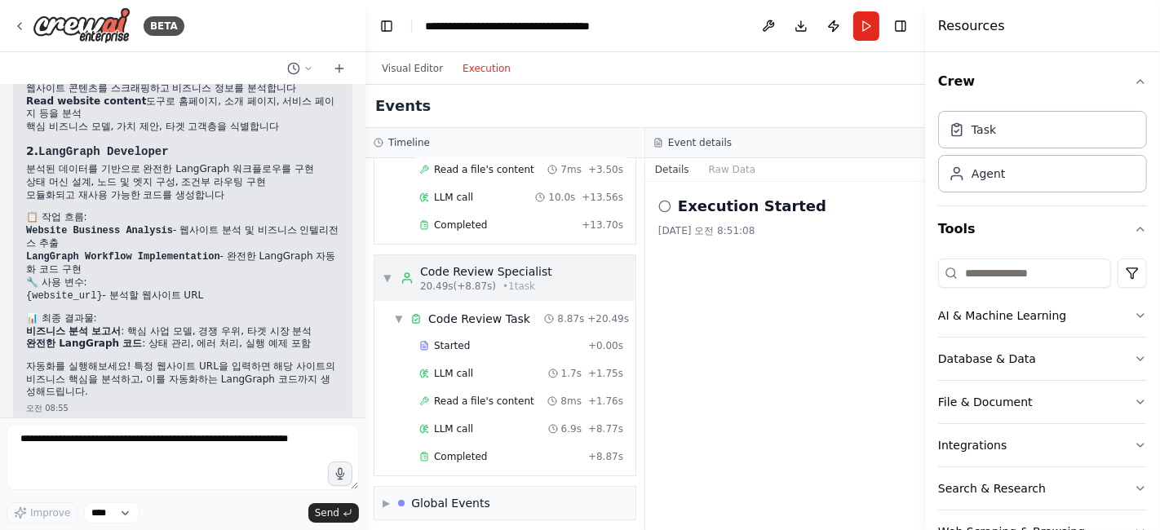
scroll to position [0, 0]
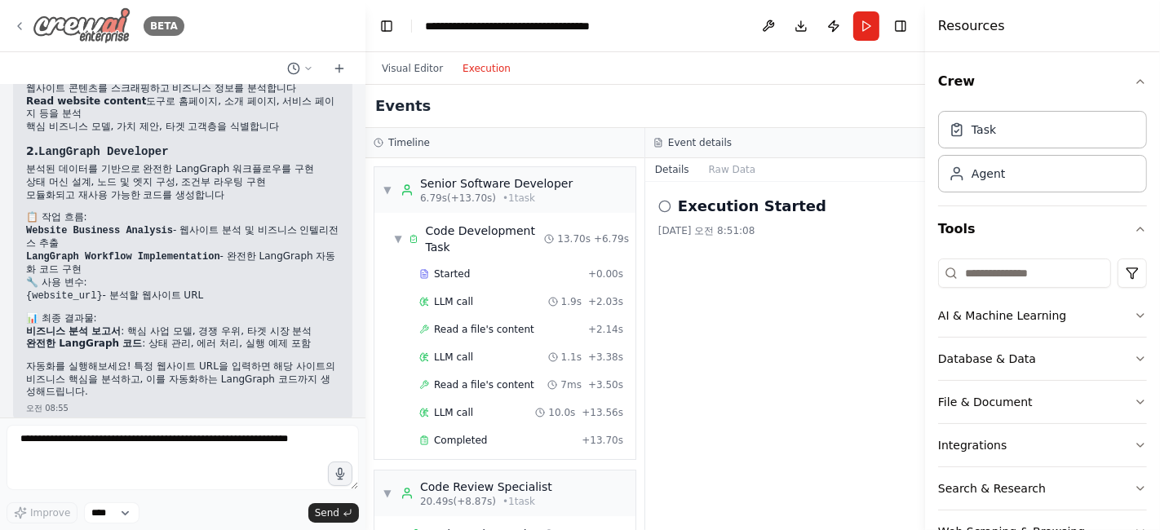
click at [81, 14] on img at bounding box center [82, 25] width 98 height 37
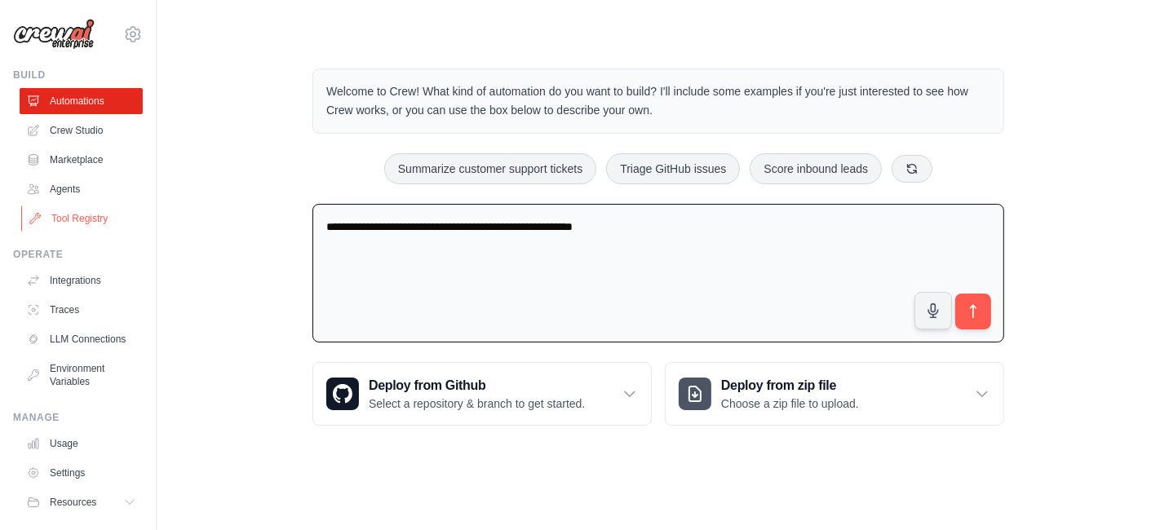
drag, startPoint x: 216, startPoint y: 219, endPoint x: 106, endPoint y: 215, distance: 110.2
click at [106, 215] on div "itgenius1004@gmail.com Settings Build Automations Crew Studio" at bounding box center [580, 234] width 1160 height 468
click at [78, 129] on link "Crew Studio" at bounding box center [82, 130] width 123 height 26
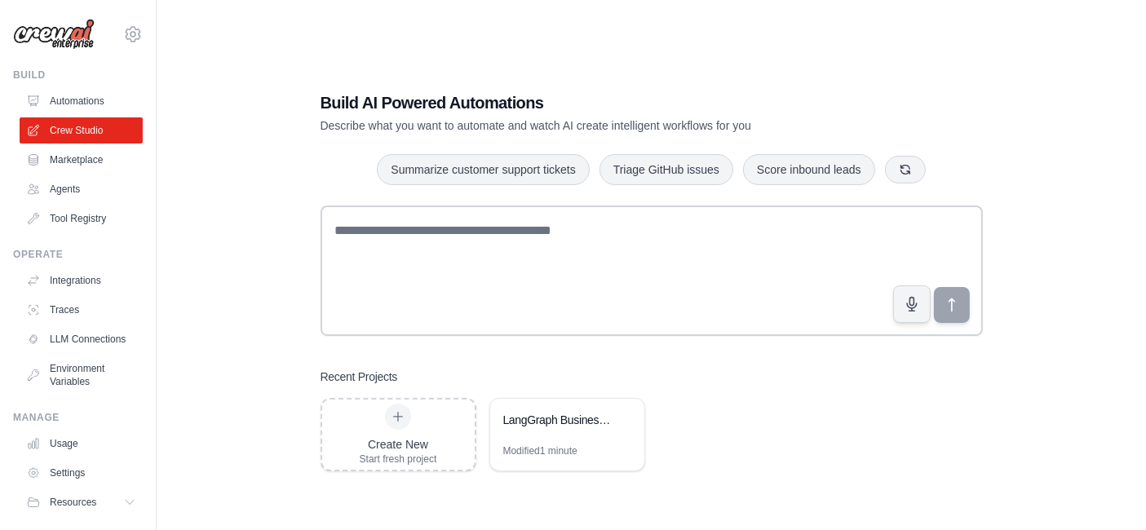
click at [236, 223] on div "Build AI Powered Automations Describe what you want to automate and watch AI cr…" at bounding box center [651, 281] width 937 height 530
click at [68, 183] on link "Agents" at bounding box center [82, 189] width 123 height 26
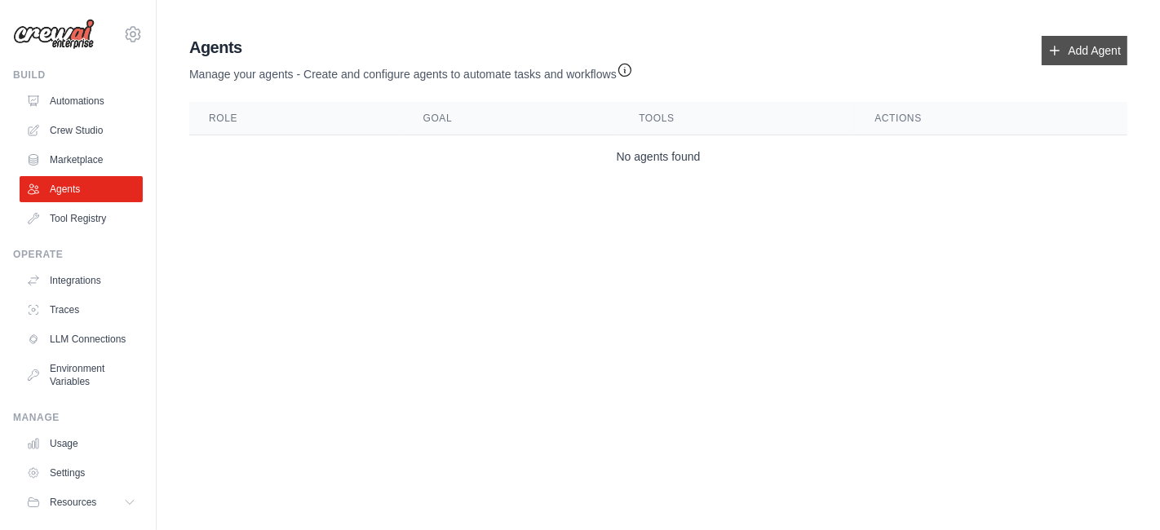
click at [1080, 42] on link "Add Agent" at bounding box center [1084, 50] width 86 height 29
